Goal: Transaction & Acquisition: Obtain resource

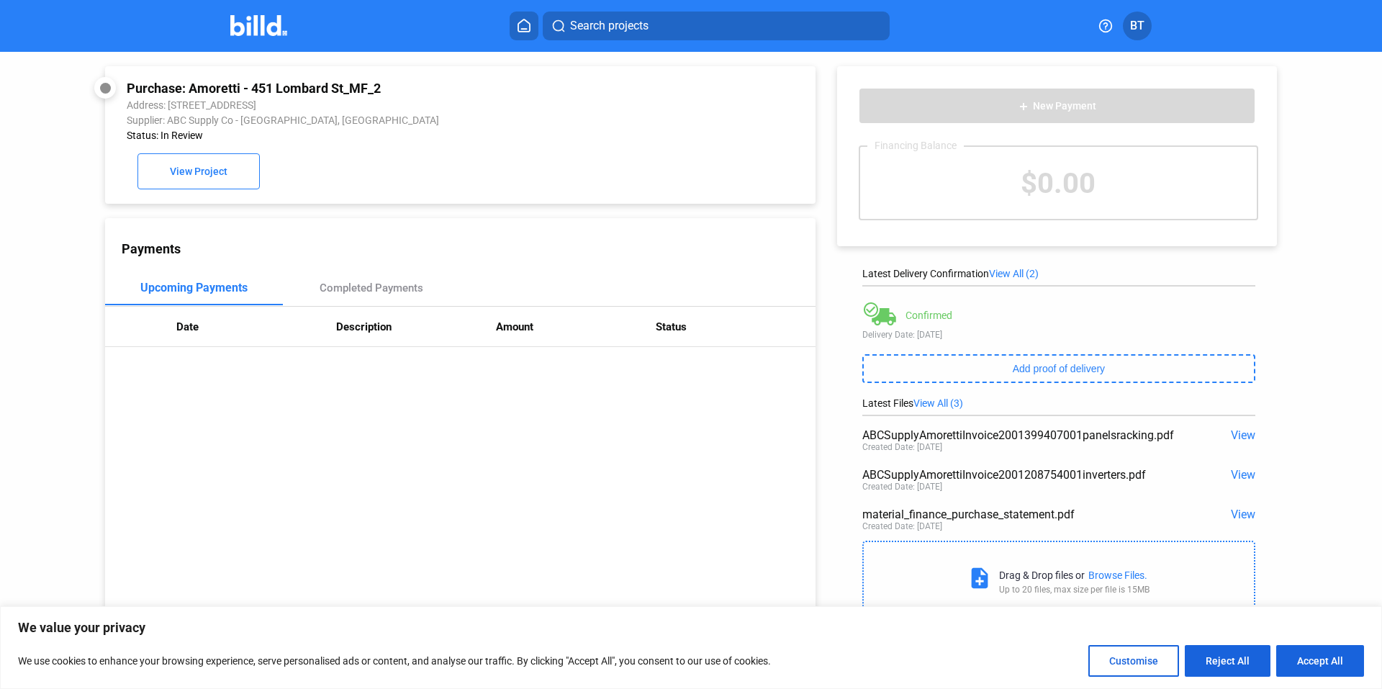
click at [510, 27] on button at bounding box center [524, 26] width 29 height 29
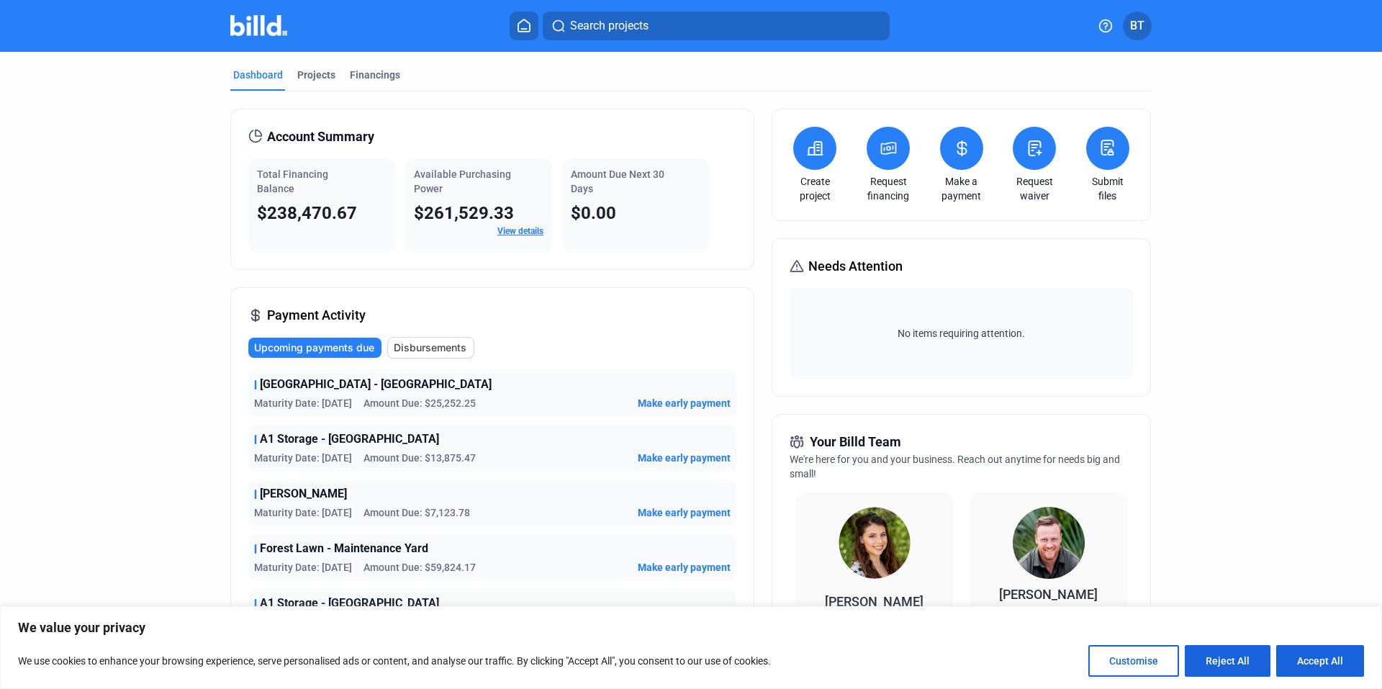
click at [355, 63] on mat-tab-group "Dashboard Projects Financings Account Summary Total Financing Balance $238,470.…" at bounding box center [690, 549] width 921 height 995
click at [358, 77] on div "Financings" at bounding box center [375, 75] width 50 height 14
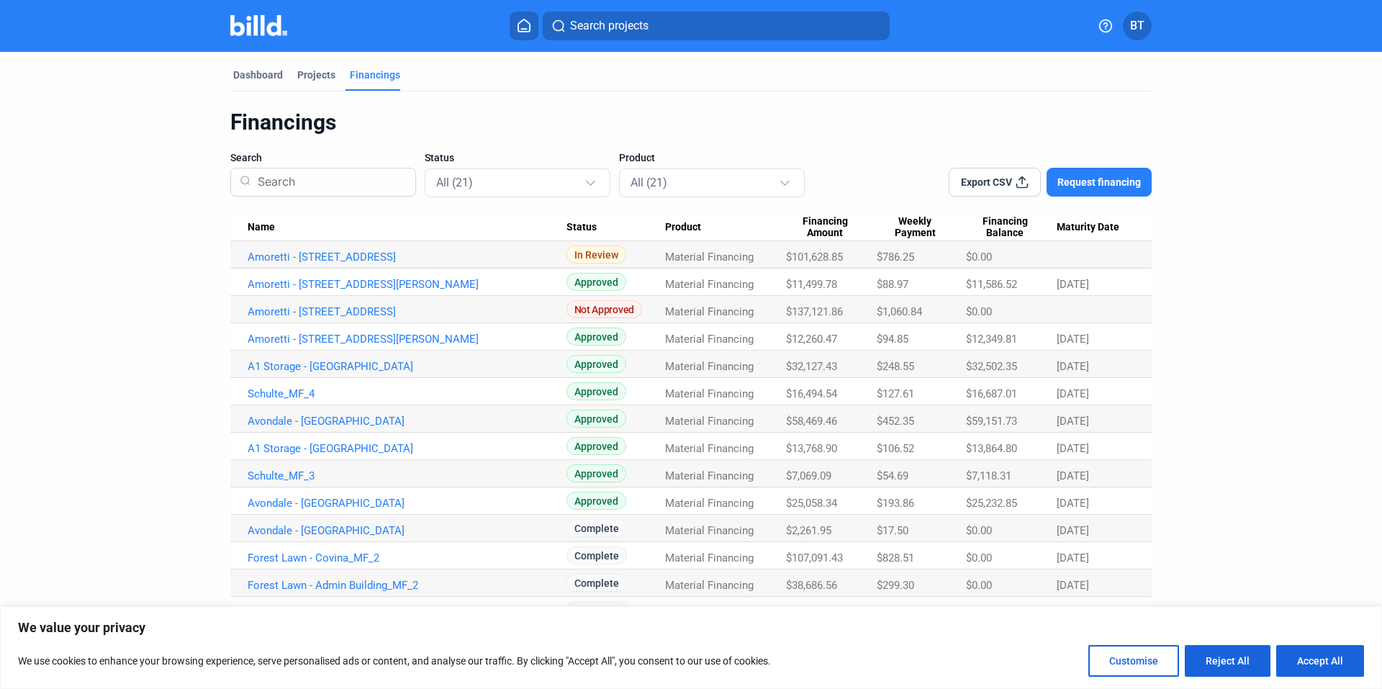
click at [1068, 186] on span "Request financing" at bounding box center [1098, 182] width 83 height 14
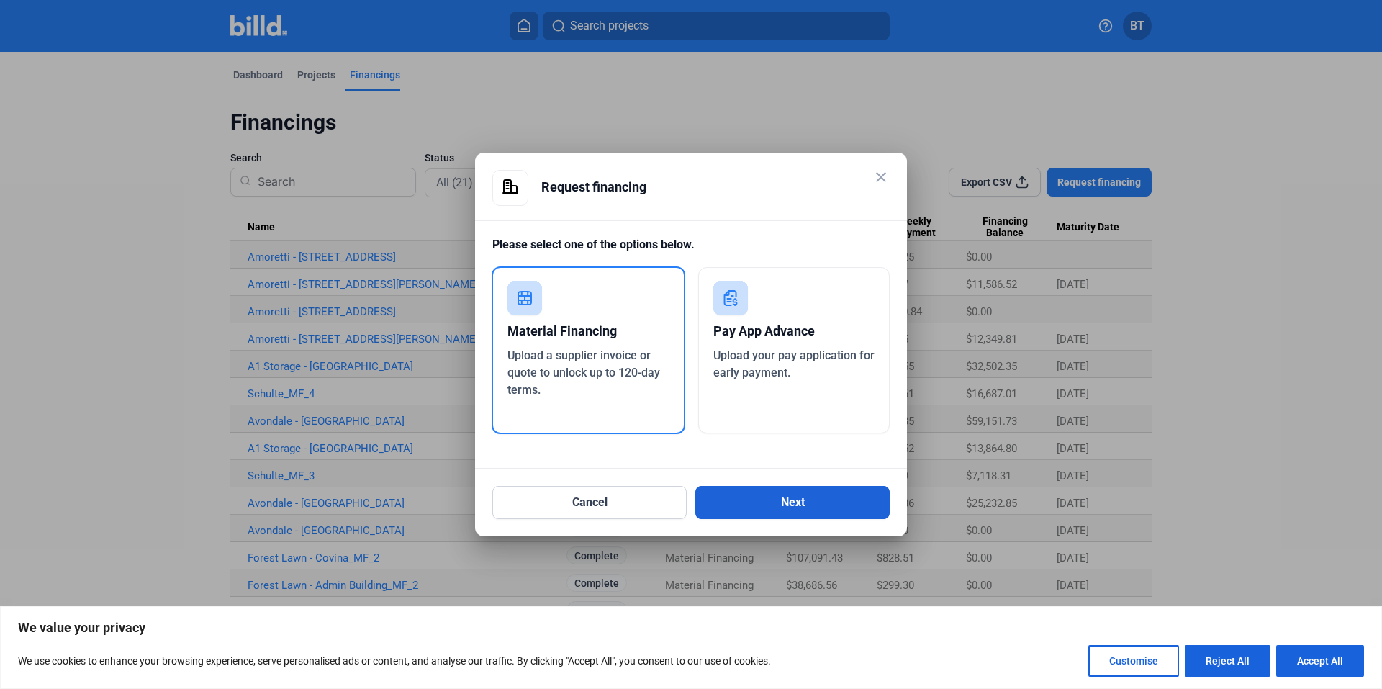
click at [771, 497] on button "Next" at bounding box center [792, 502] width 194 height 33
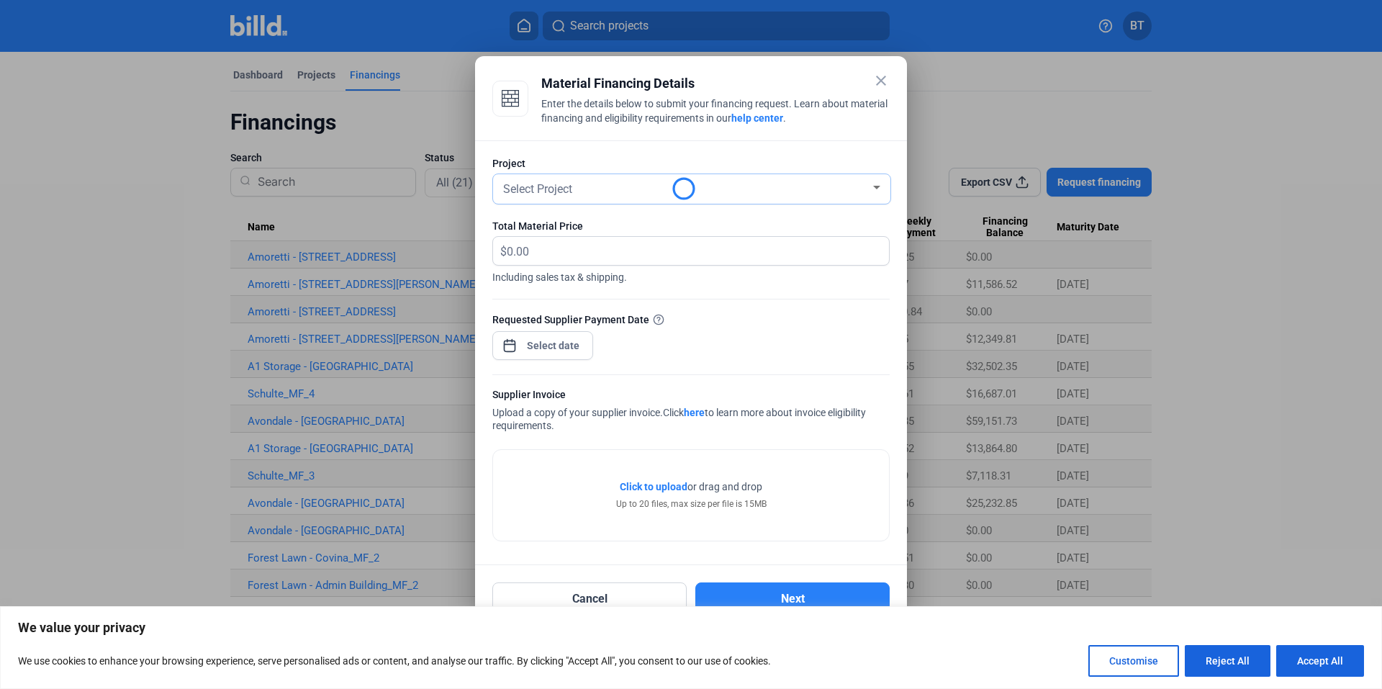
click at [880, 185] on div at bounding box center [876, 188] width 13 height 12
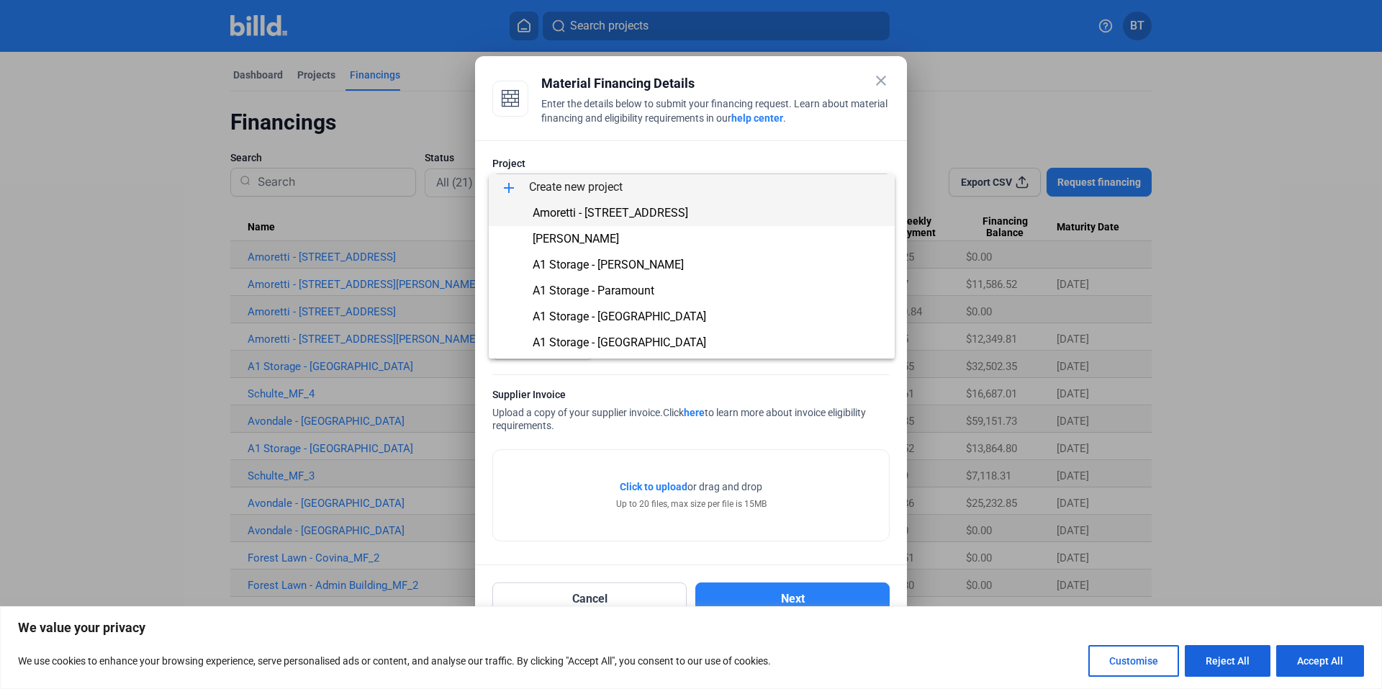
click at [581, 214] on span "Amoretti - [STREET_ADDRESS]" at bounding box center [610, 213] width 155 height 14
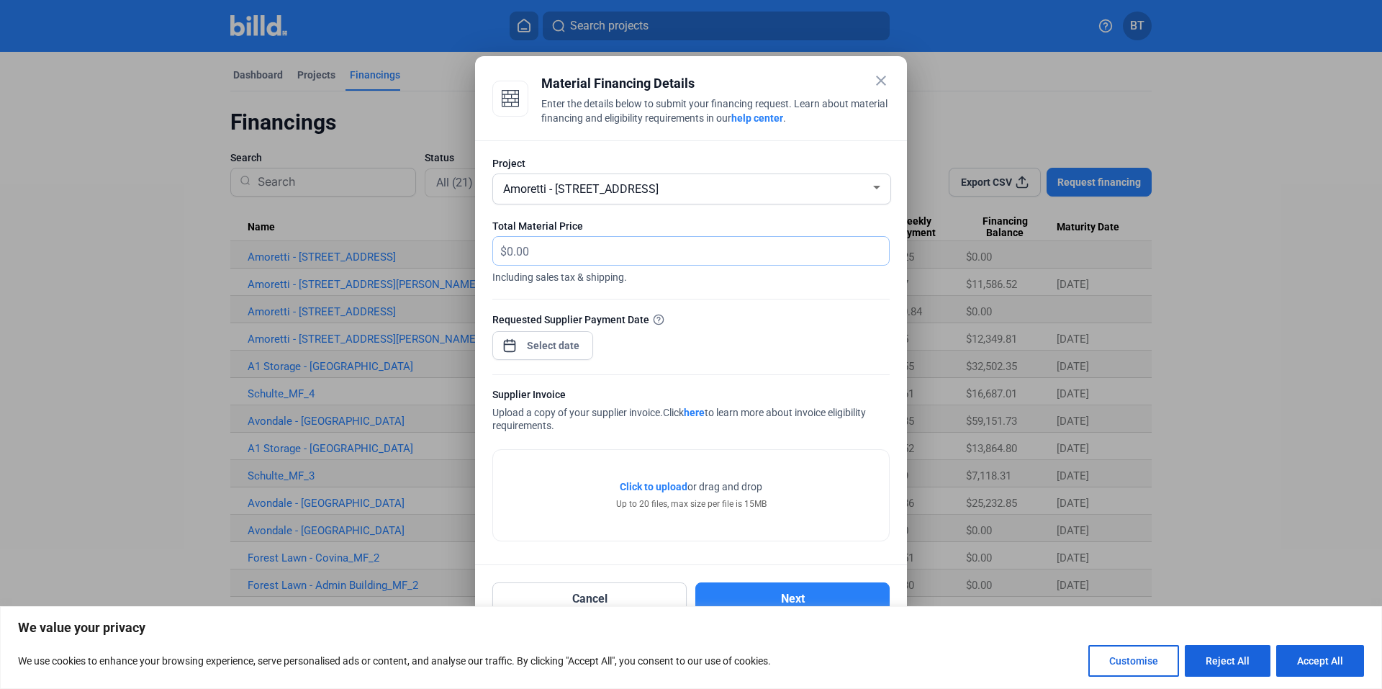
click at [546, 255] on input "text" at bounding box center [690, 251] width 366 height 28
click at [1228, 652] on button "Reject All" at bounding box center [1228, 661] width 86 height 32
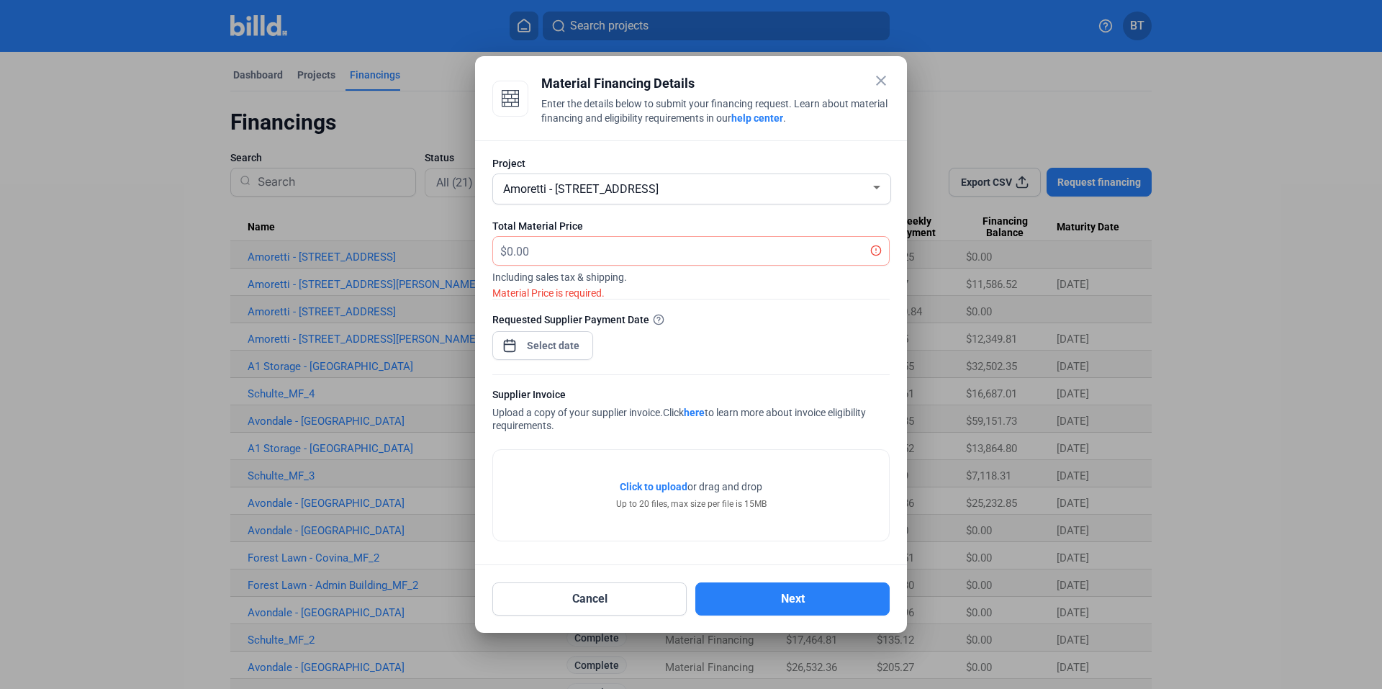
click at [184, 332] on div at bounding box center [691, 344] width 1382 height 689
drag, startPoint x: 153, startPoint y: 277, endPoint x: 184, endPoint y: 275, distance: 30.3
click at [155, 277] on div at bounding box center [691, 344] width 1382 height 689
click at [666, 596] on button "Cancel" at bounding box center [589, 598] width 194 height 33
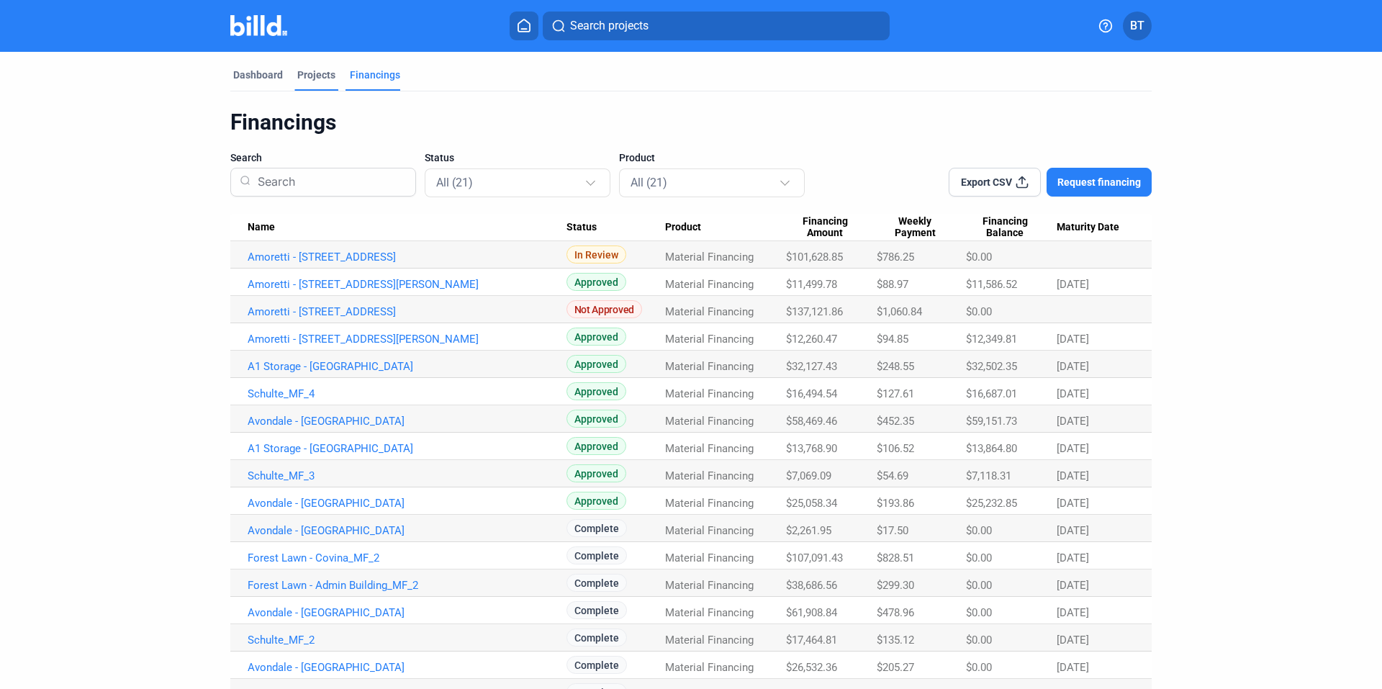
click at [305, 72] on div "Projects" at bounding box center [316, 75] width 38 height 14
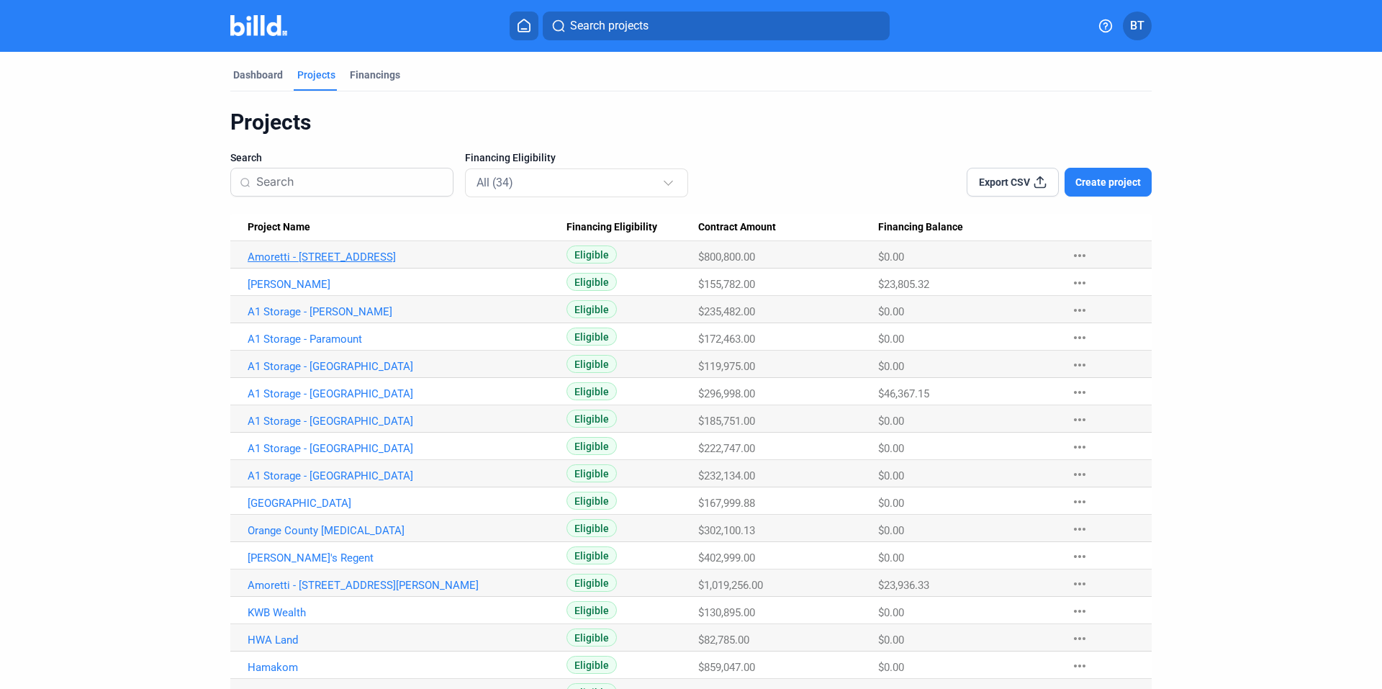
click at [320, 250] on link "Amoretti - [STREET_ADDRESS]" at bounding box center [407, 256] width 319 height 13
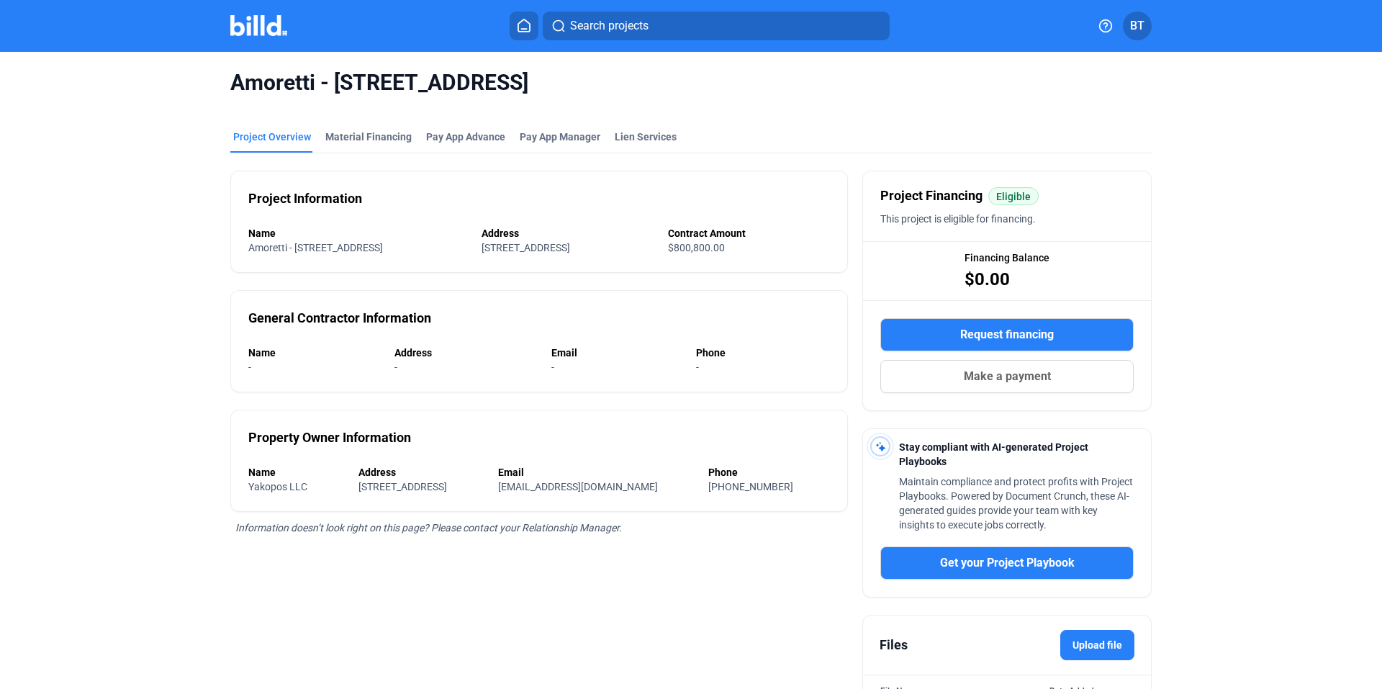
click at [967, 330] on span "Request financing" at bounding box center [1007, 334] width 94 height 17
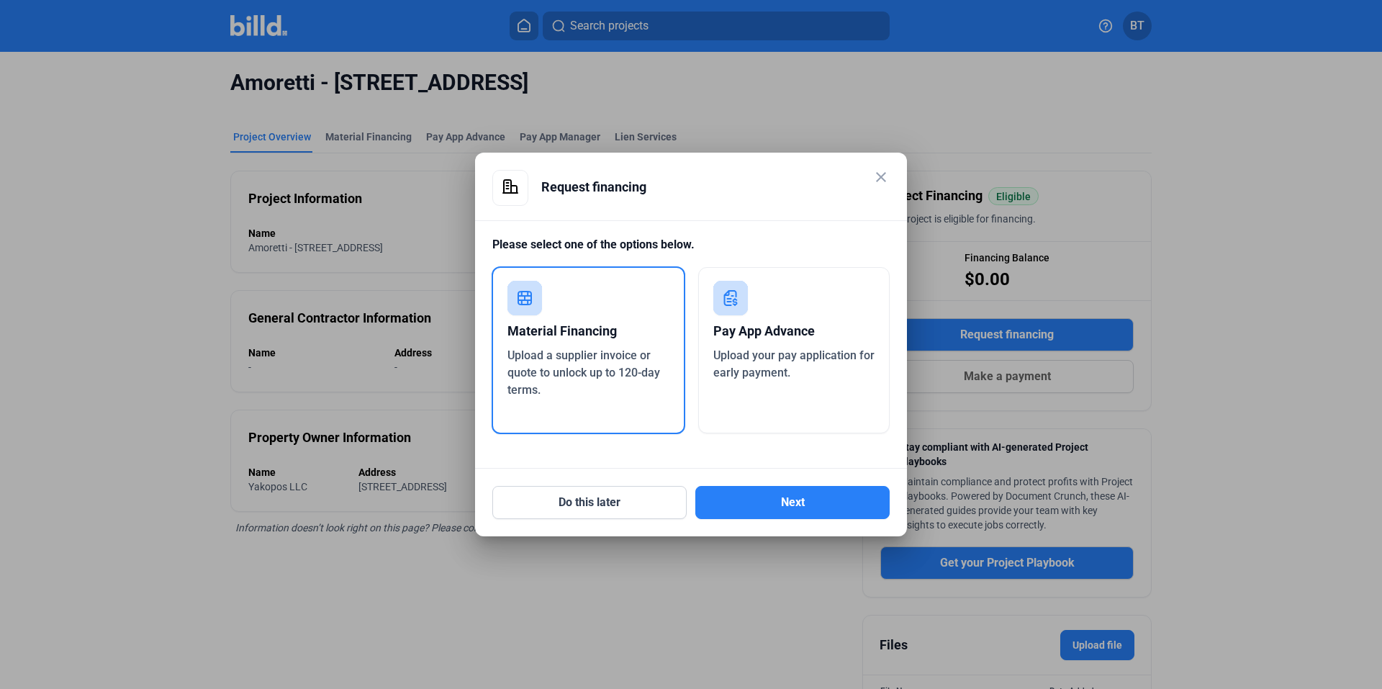
click at [535, 305] on rect at bounding box center [524, 298] width 35 height 35
click at [753, 503] on button "Next" at bounding box center [792, 502] width 194 height 33
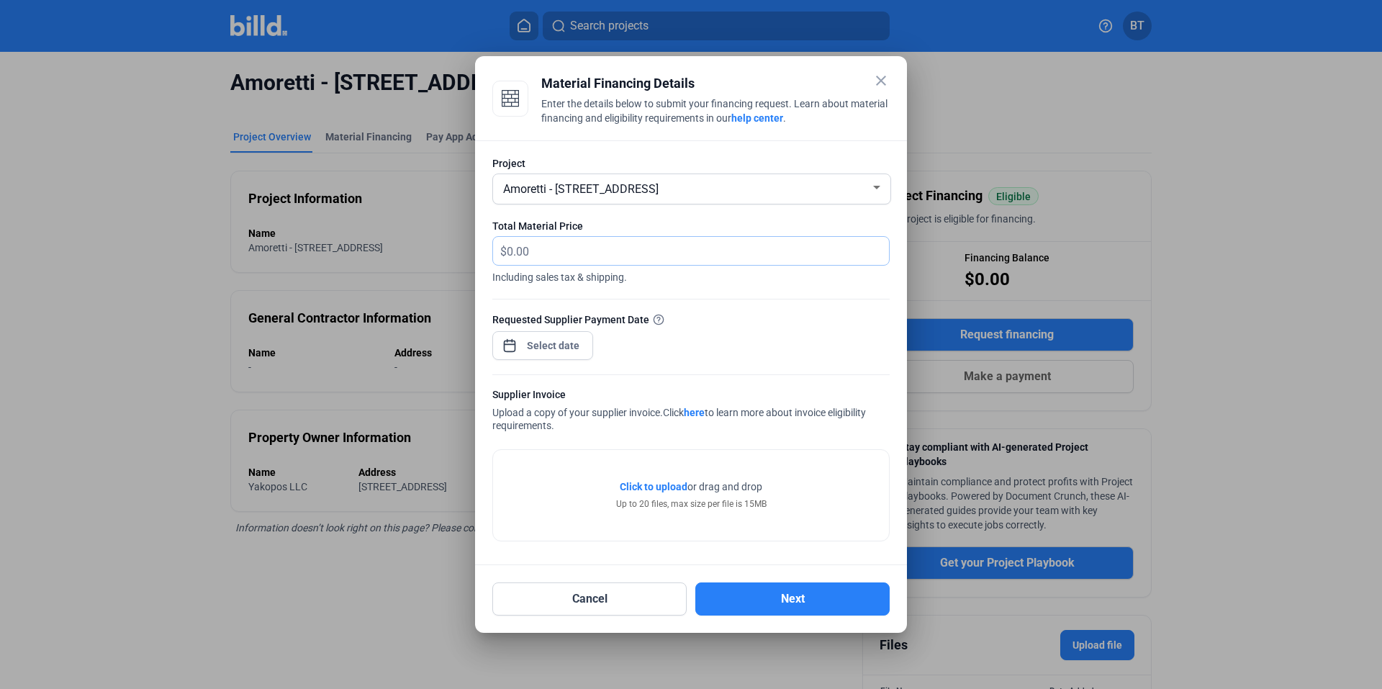
click at [576, 257] on input "text" at bounding box center [698, 251] width 382 height 28
type input "260,202.04"
click at [553, 347] on div "close Material Financing Details Enter the details below to submit your financi…" at bounding box center [691, 344] width 1382 height 689
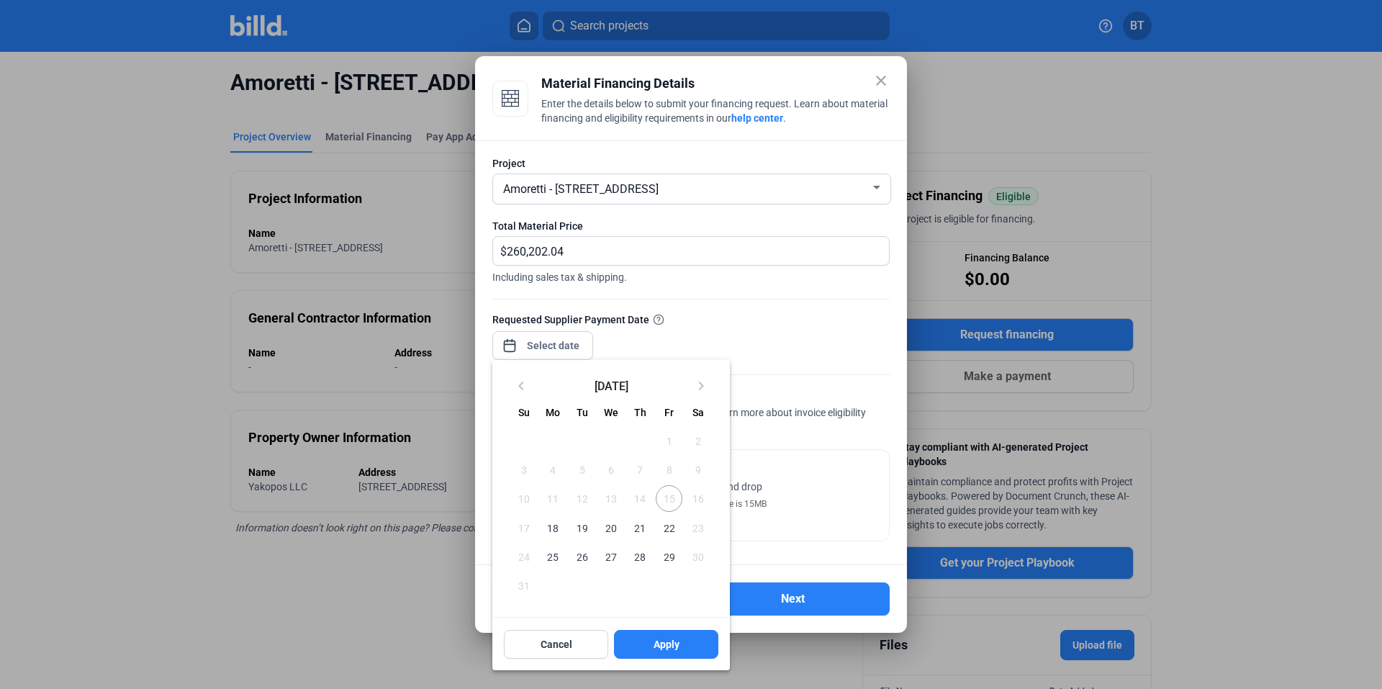
click at [554, 529] on span "18" at bounding box center [553, 528] width 26 height 26
click at [659, 649] on span "Apply" at bounding box center [666, 644] width 26 height 14
type input "[DATE]"
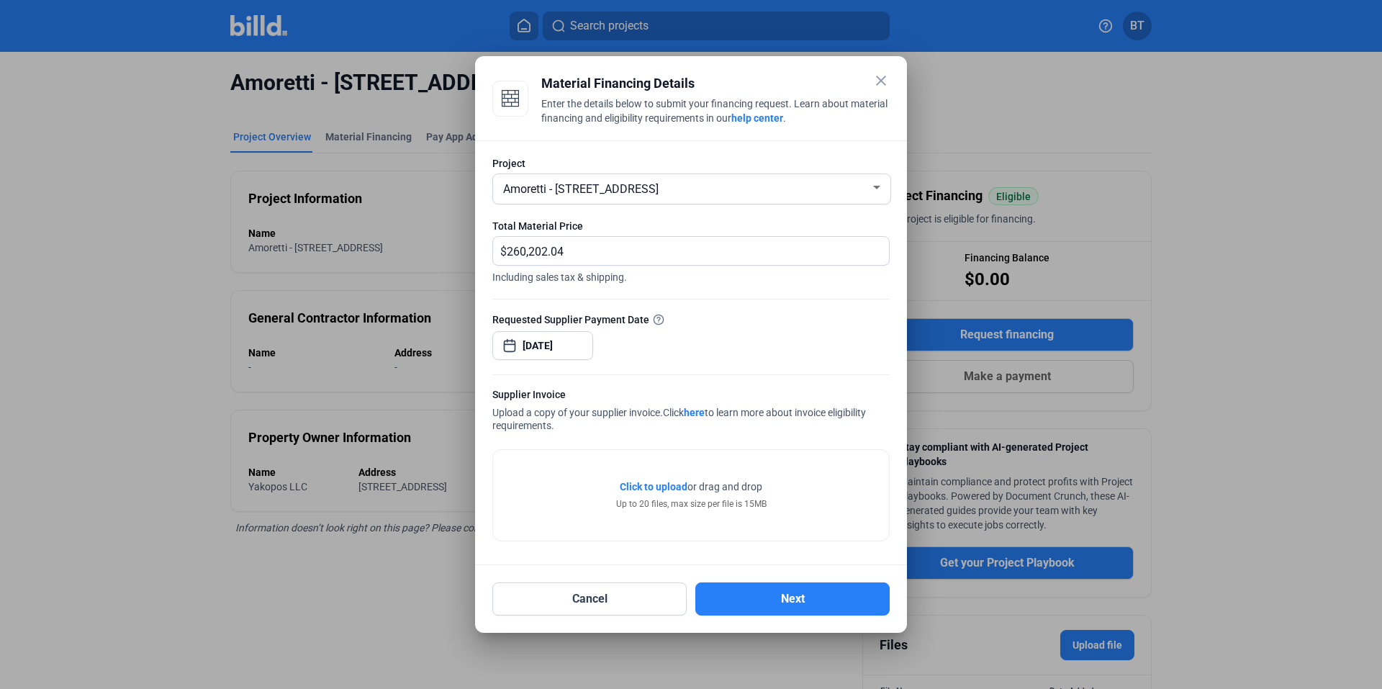
click at [744, 371] on div at bounding box center [690, 367] width 397 height 14
click at [659, 489] on span "Click to upload" at bounding box center [654, 487] width 68 height 12
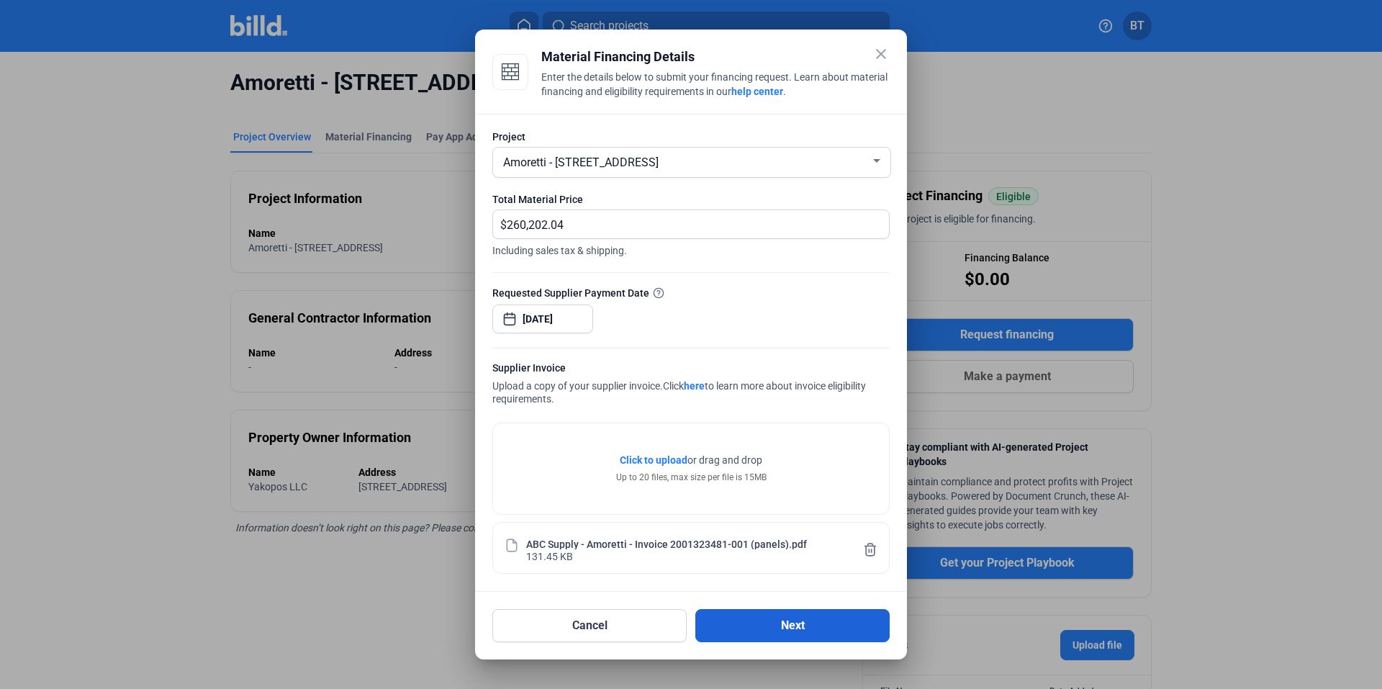
click at [784, 638] on button "Next" at bounding box center [792, 625] width 194 height 33
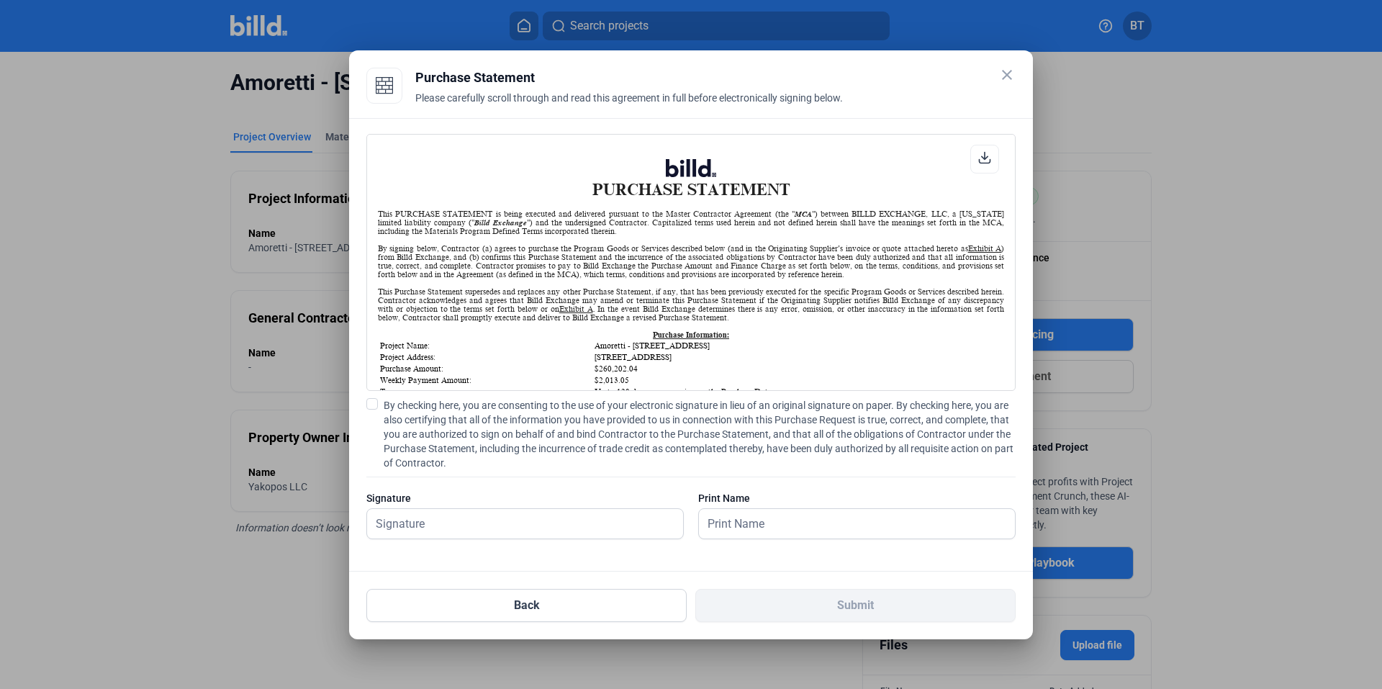
scroll to position [1, 0]
click at [378, 402] on label "By checking here, you are consenting to the use of your electronic signature in…" at bounding box center [690, 434] width 649 height 72
click at [0, 0] on input "By checking here, you are consenting to the use of your electronic signature in…" at bounding box center [0, 0] width 0 height 0
click at [472, 535] on input "text" at bounding box center [517, 524] width 300 height 30
type input "[PERSON_NAME]"
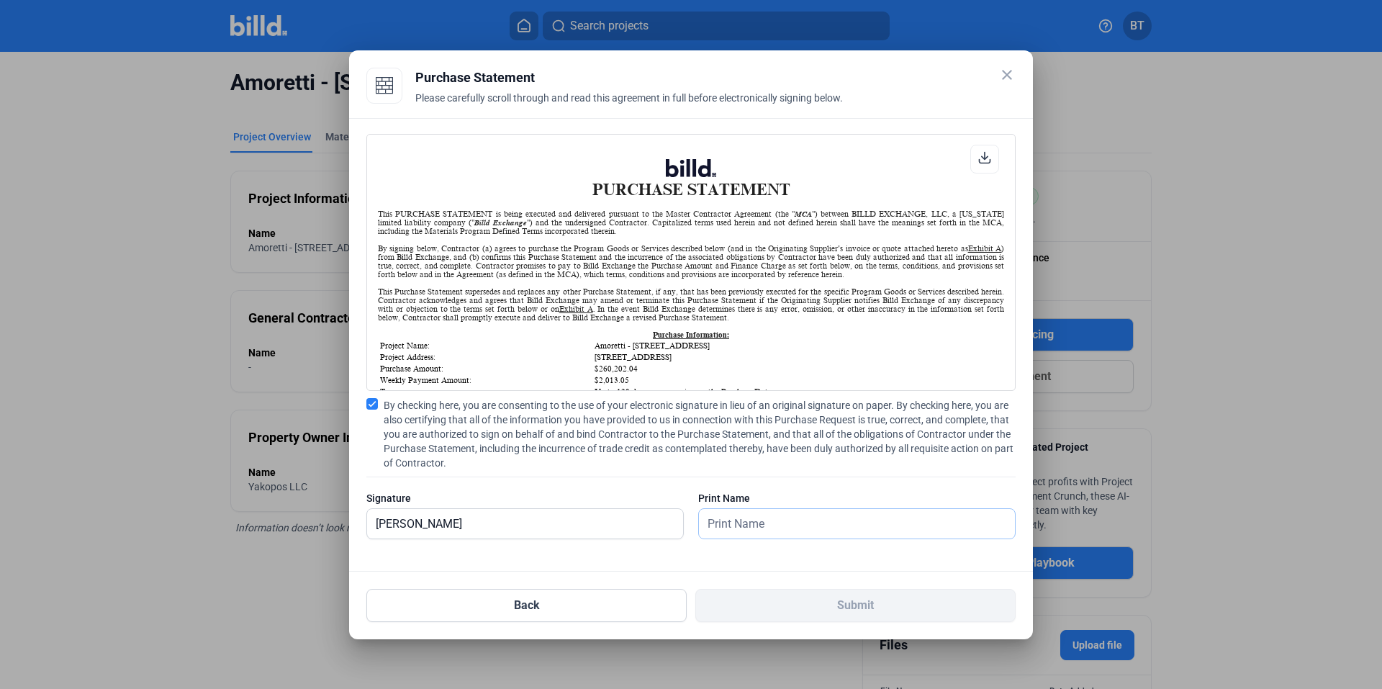
type input "[PERSON_NAME]"
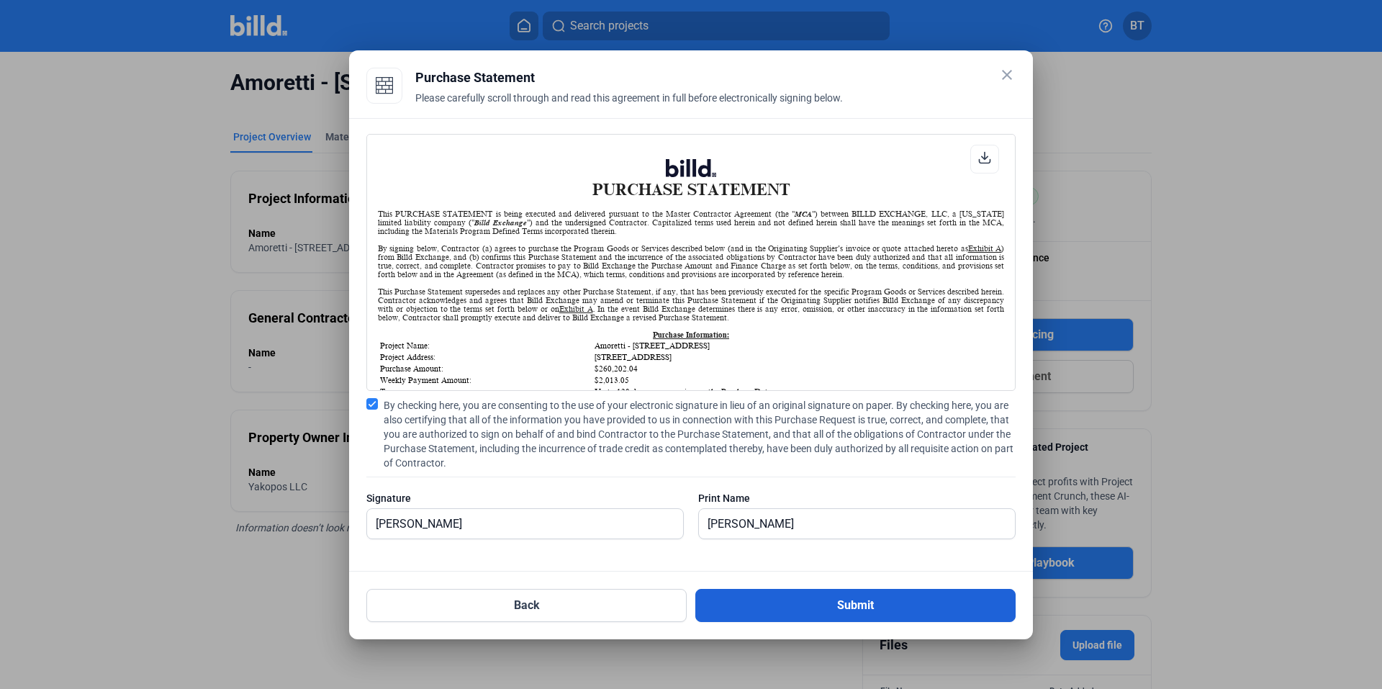
click at [805, 597] on button "Submit" at bounding box center [855, 605] width 320 height 33
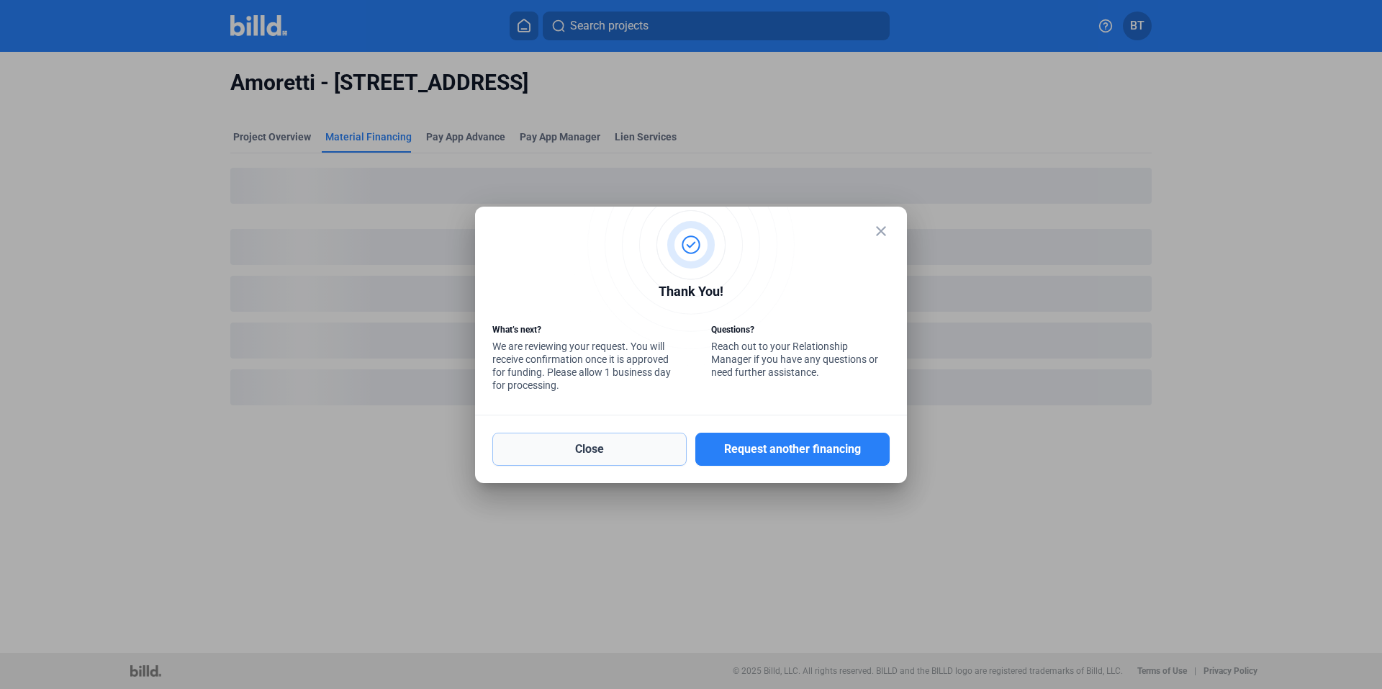
click at [623, 448] on button "Close" at bounding box center [589, 449] width 194 height 33
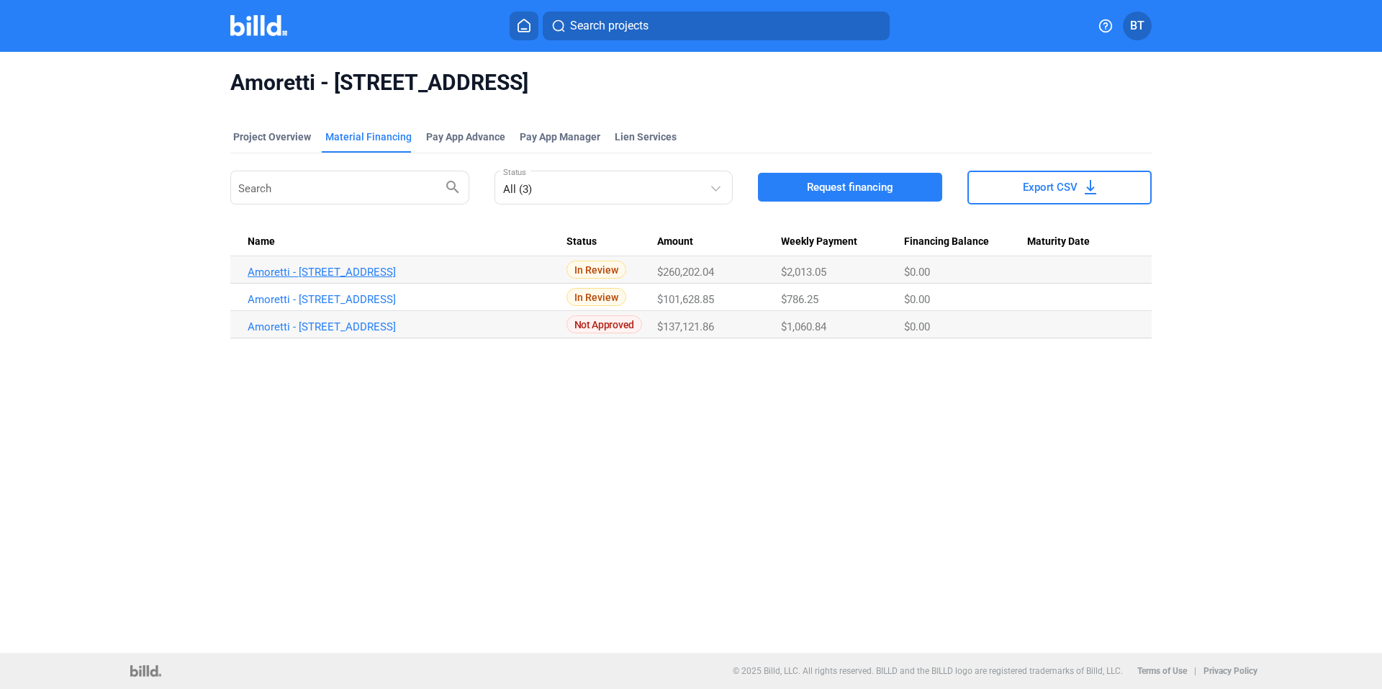
click at [353, 269] on link "Amoretti - [STREET_ADDRESS]" at bounding box center [407, 272] width 319 height 13
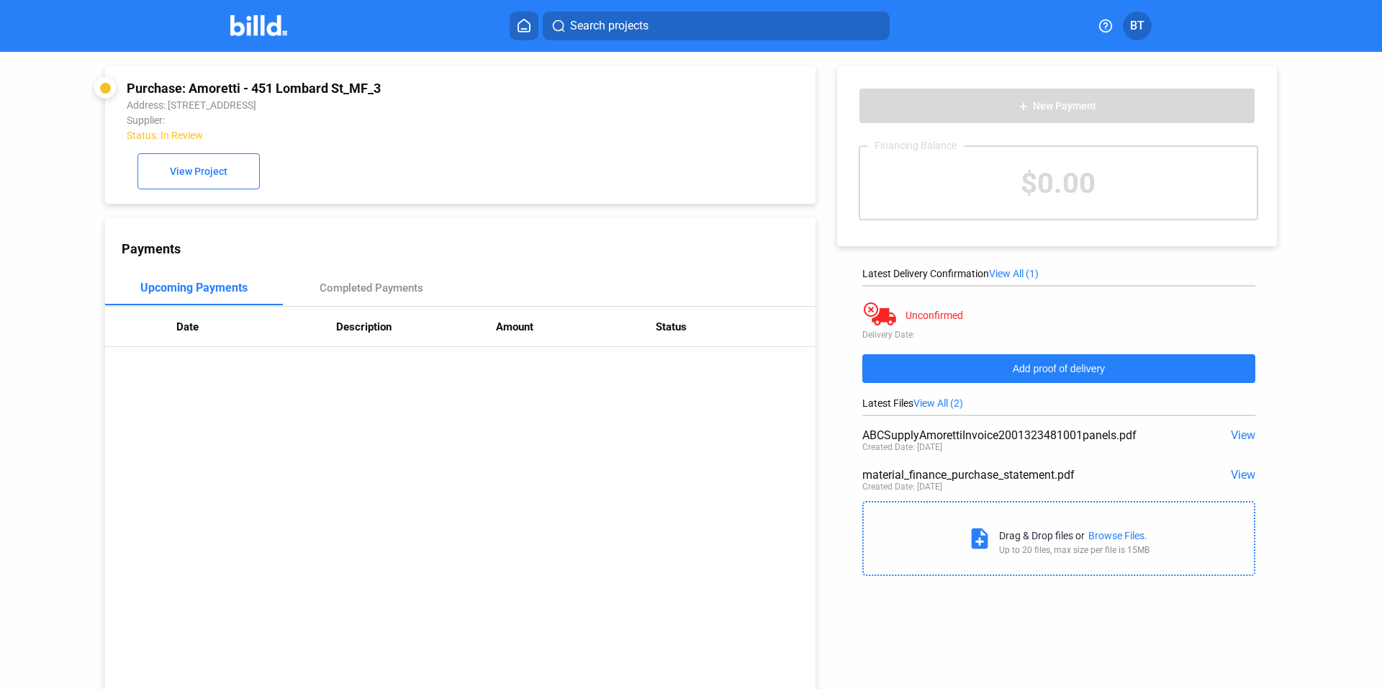
click at [1013, 373] on span "Add proof of delivery" at bounding box center [1059, 369] width 92 height 12
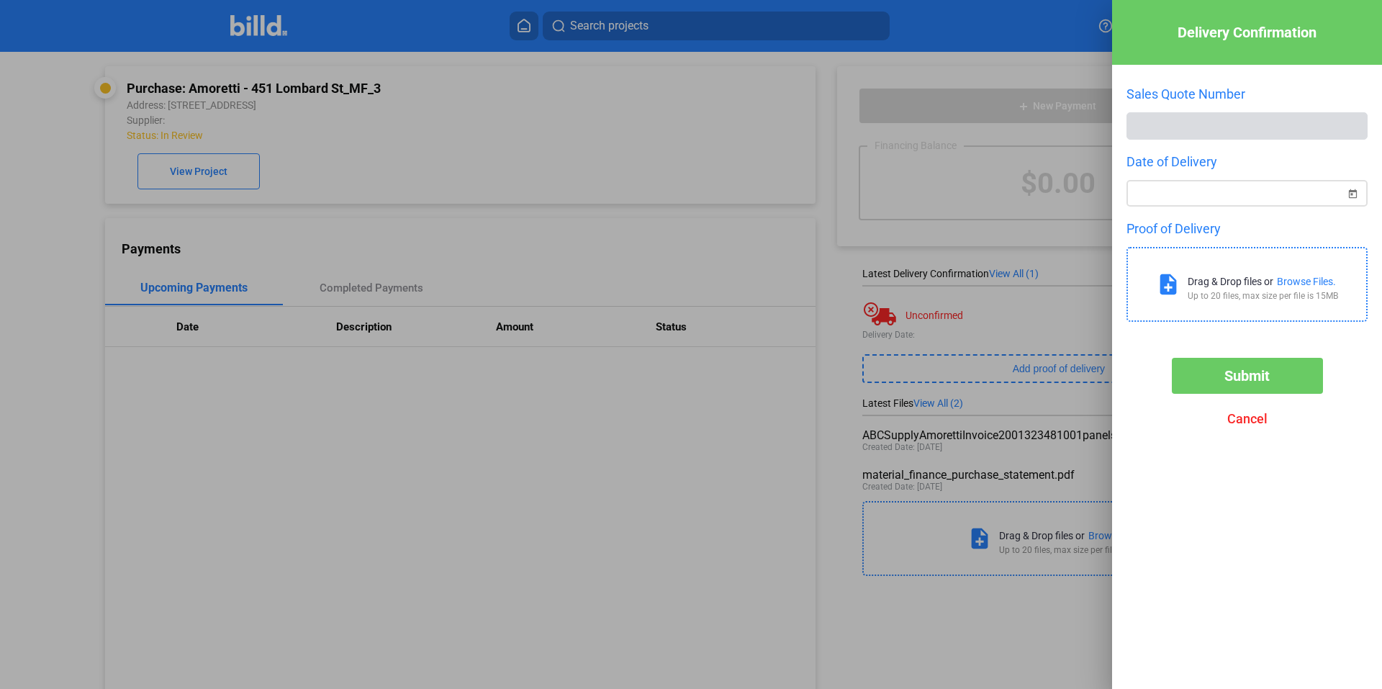
click at [1351, 196] on span "Open calendar" at bounding box center [1352, 185] width 35 height 35
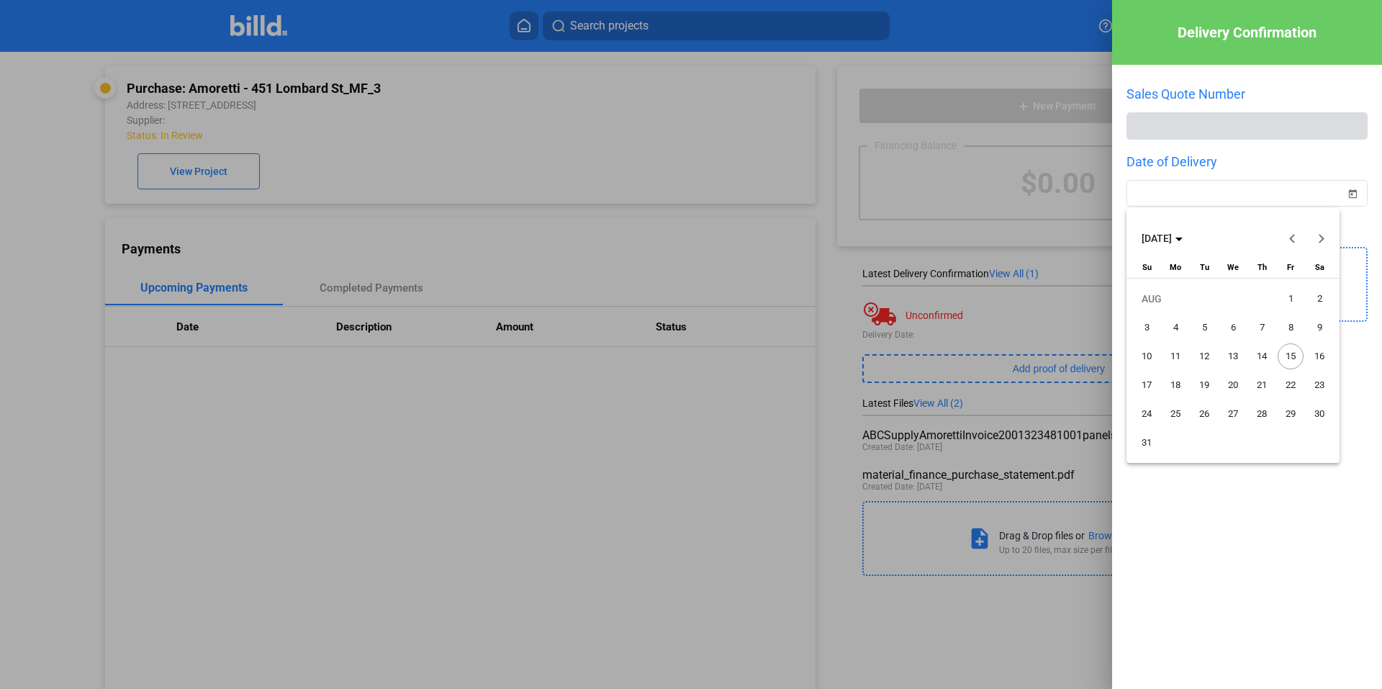
click at [1291, 238] on button "Previous month" at bounding box center [1292, 238] width 29 height 29
click at [1203, 355] on span "10" at bounding box center [1204, 356] width 26 height 26
type input "[DATE]"
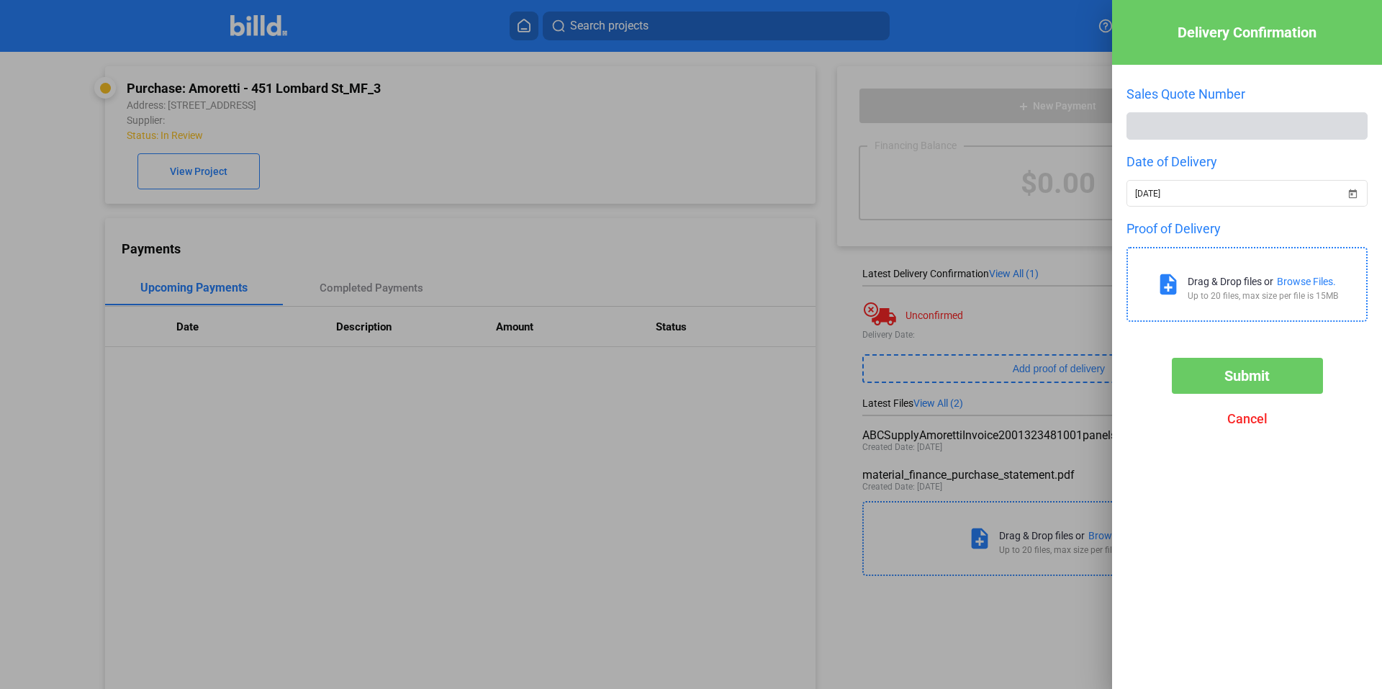
click at [1315, 279] on div "Browse Files." at bounding box center [1306, 282] width 59 height 12
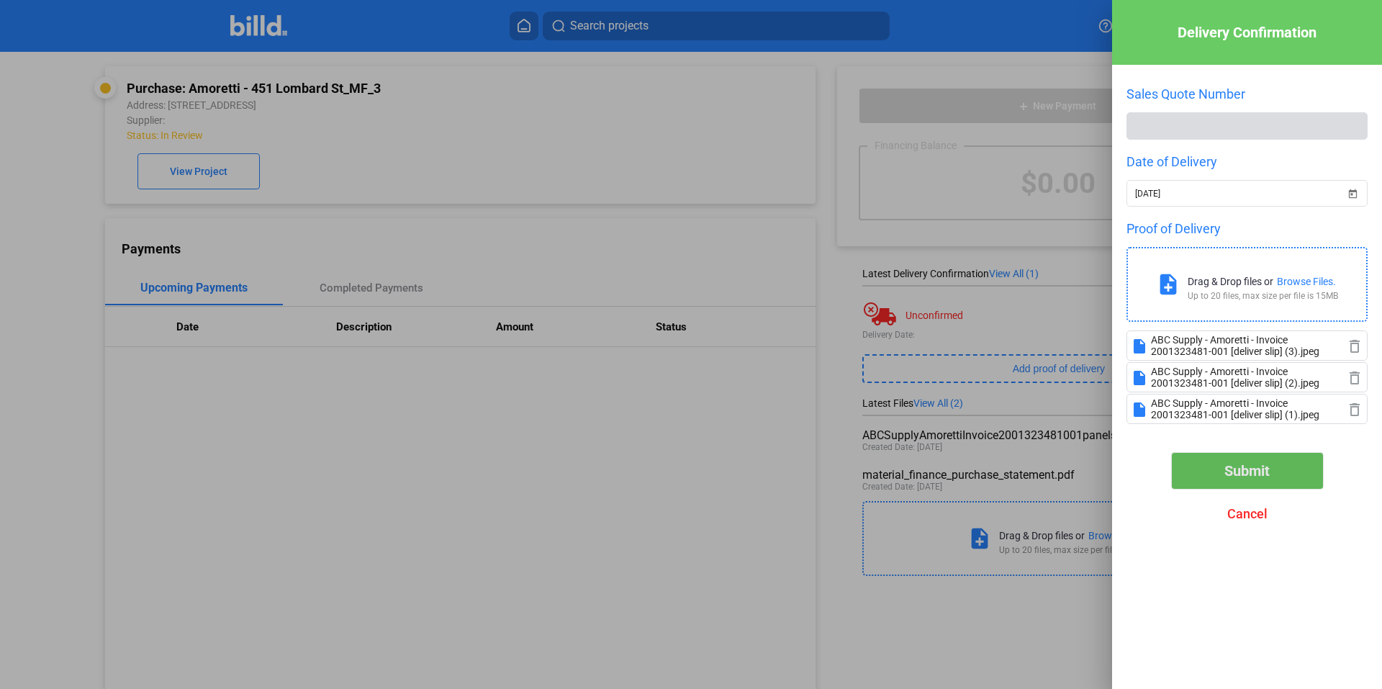
click at [1233, 473] on span "Submit" at bounding box center [1246, 470] width 45 height 17
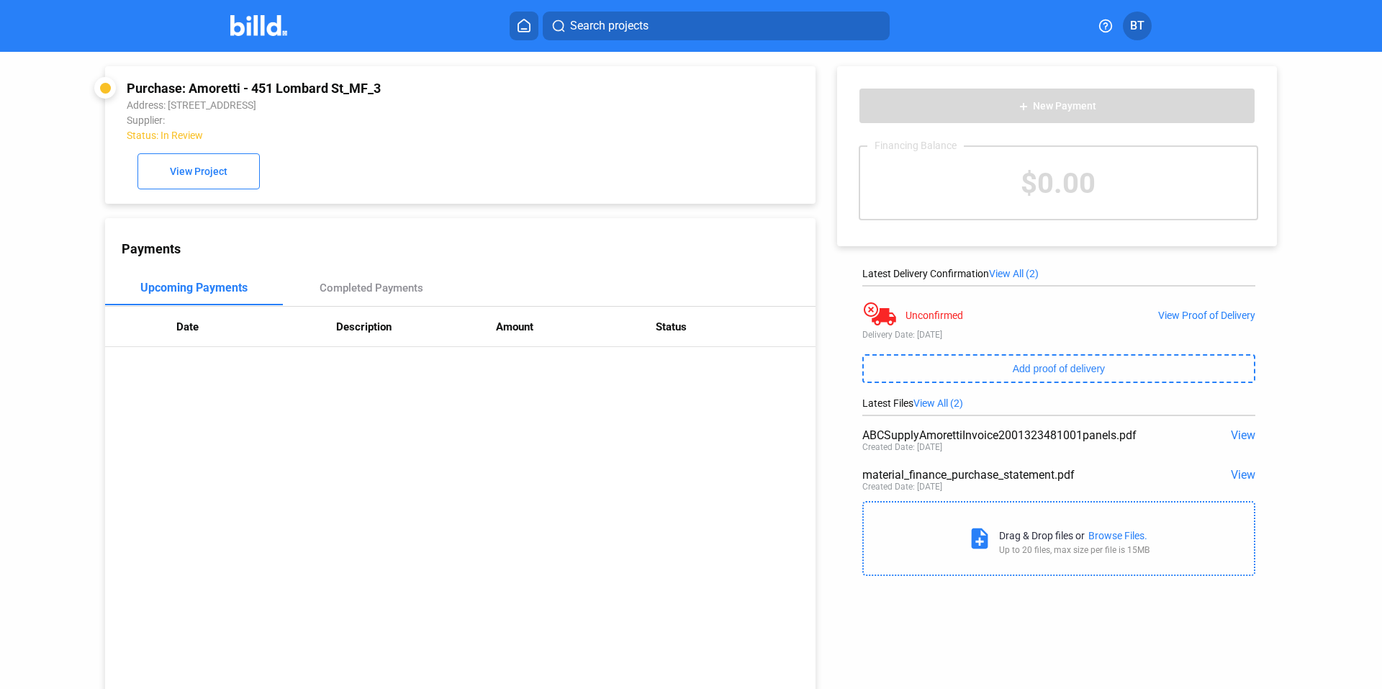
click at [683, 498] on div "Payments Upcoming Payments Completed Payments Date Description Amount Status" at bounding box center [460, 461] width 710 height 487
click at [1174, 311] on div "View Proof of Delivery" at bounding box center [1206, 315] width 97 height 12
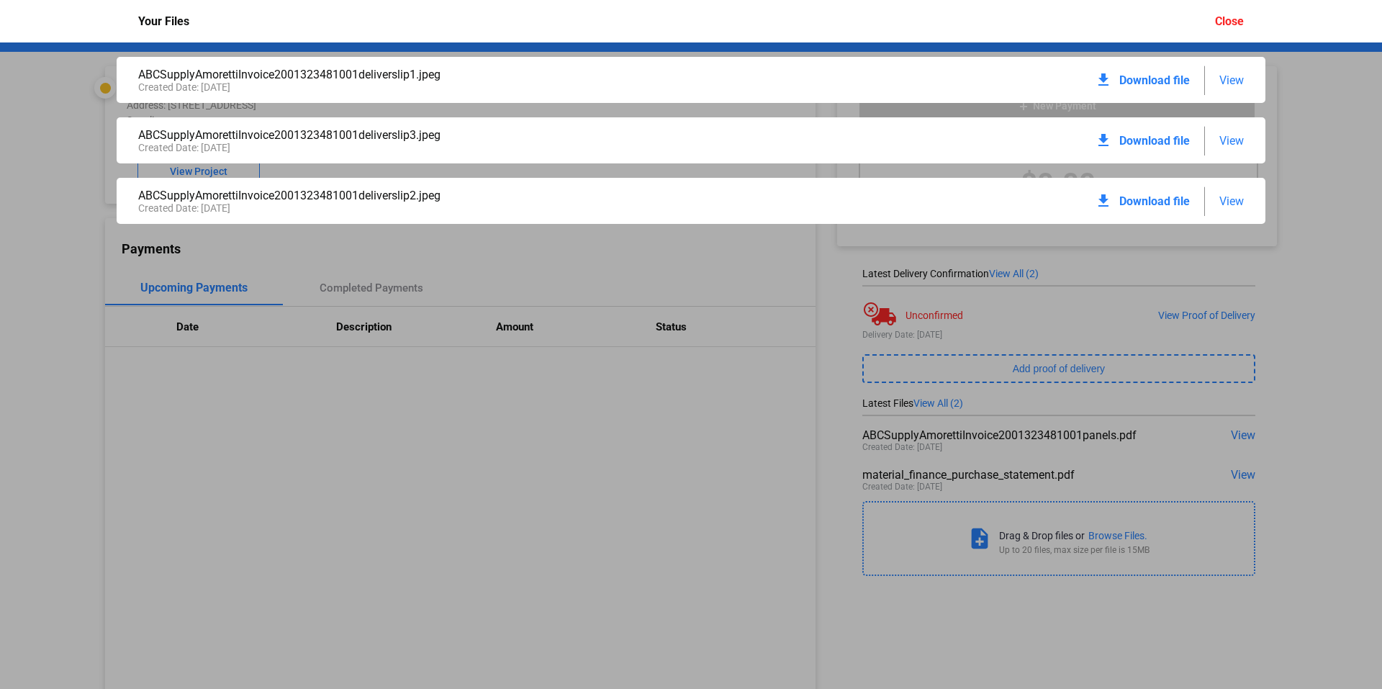
click at [592, 446] on div "ABCSupplyAmorettiInvoice2001323481001deliverslip1.jpeg Created Date: [DATE] dow…" at bounding box center [691, 365] width 1382 height 646
